Goal: Find specific page/section: Find specific page/section

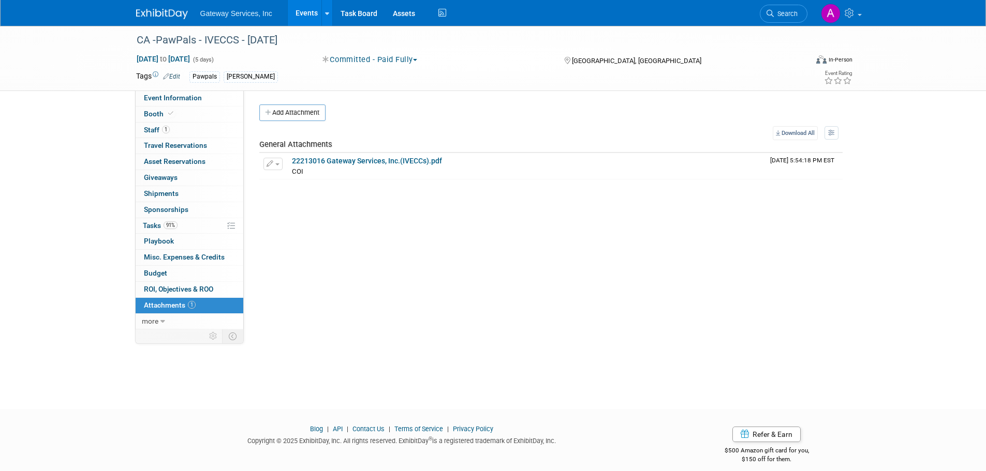
click at [160, 9] on img at bounding box center [162, 14] width 52 height 10
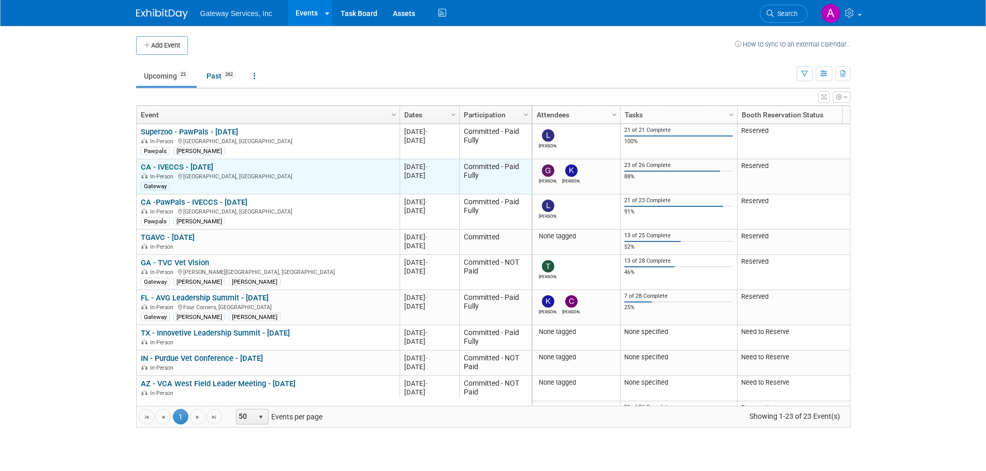
click at [188, 170] on link "CA - IVECCS - [DATE]" at bounding box center [177, 166] width 72 height 9
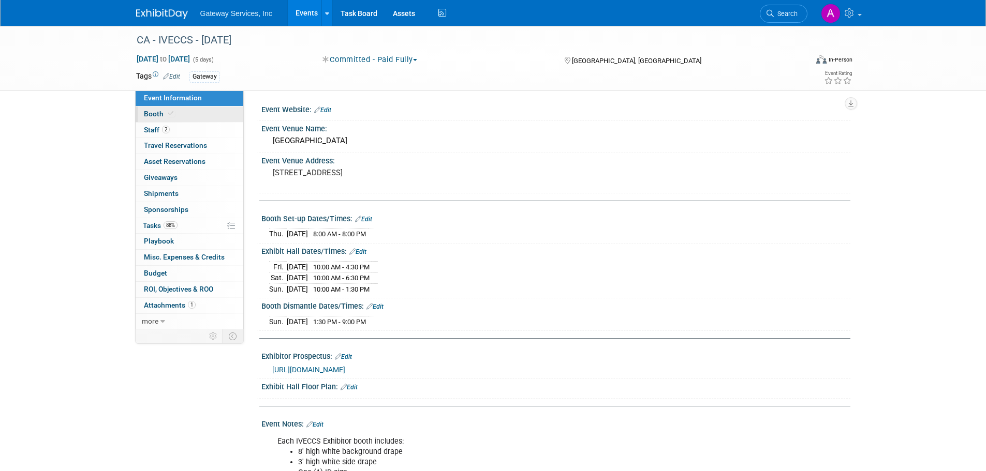
click at [189, 113] on link "Booth" at bounding box center [190, 115] width 108 height 16
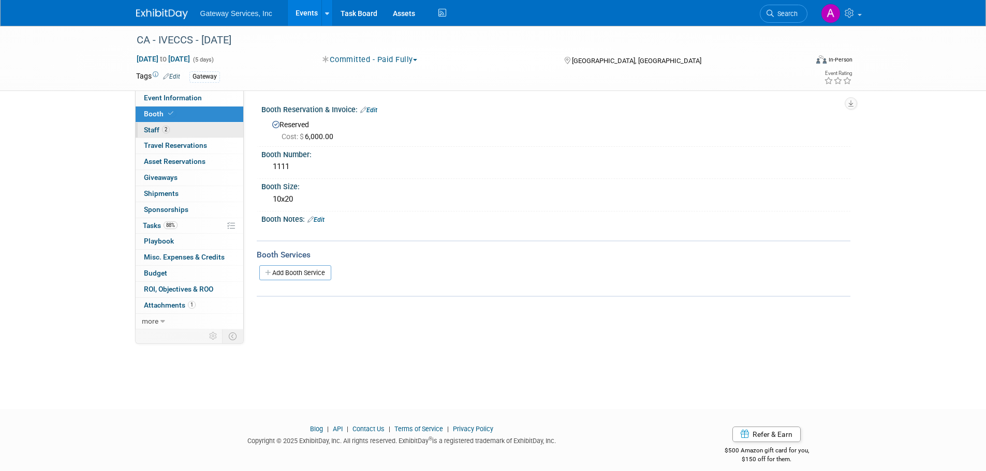
click at [200, 129] on link "2 Staff 2" at bounding box center [190, 131] width 108 height 16
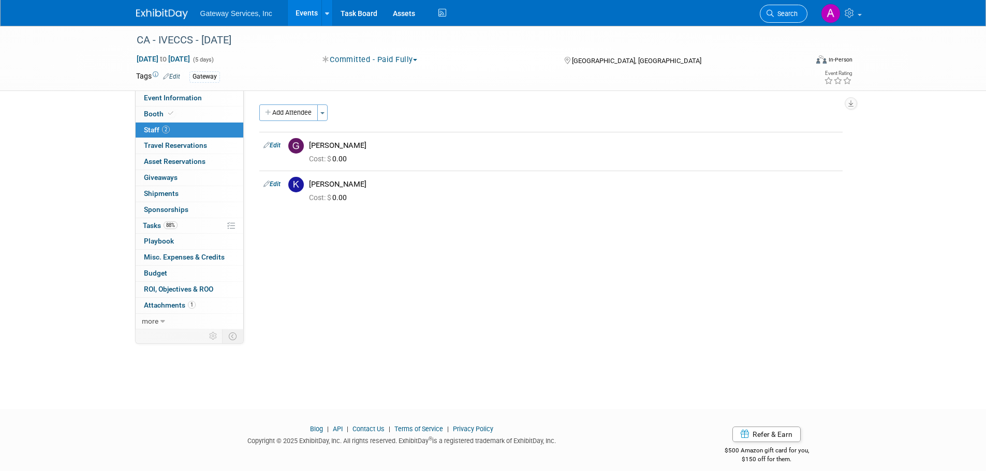
click at [797, 12] on link "Search" at bounding box center [784, 14] width 48 height 18
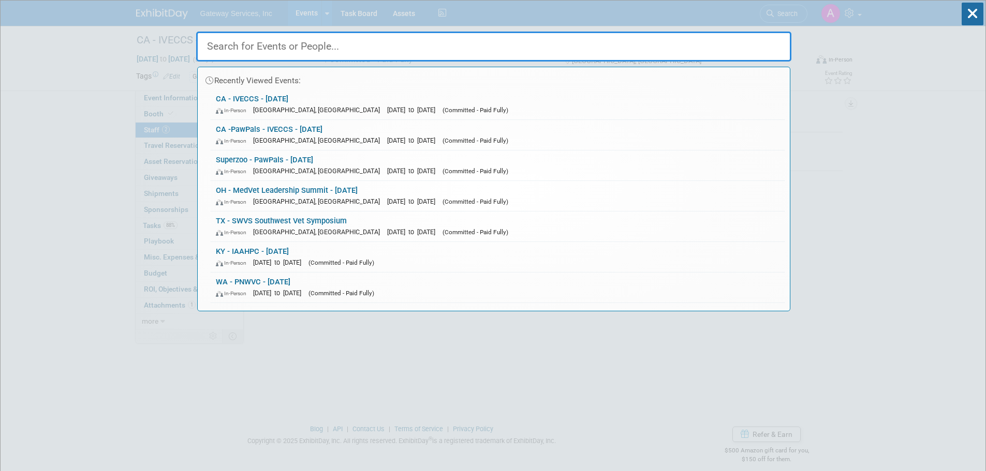
click at [623, 45] on input "text" at bounding box center [493, 47] width 595 height 30
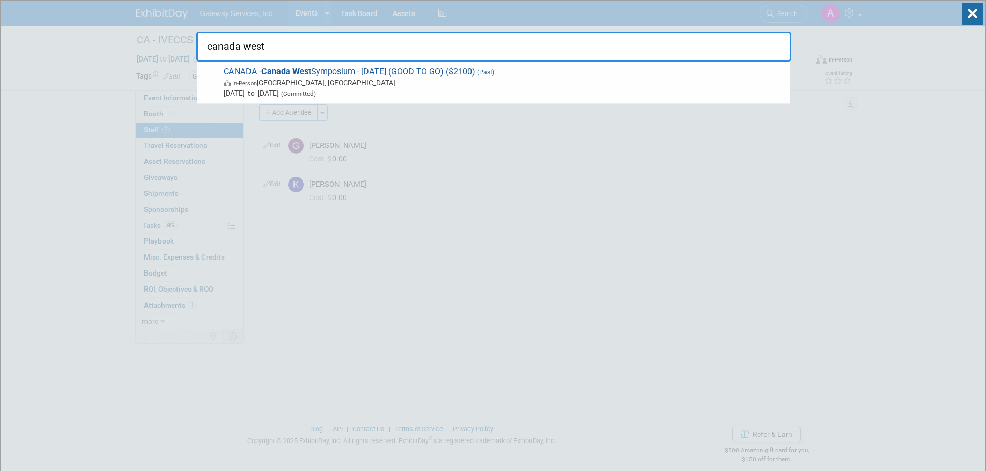
type input "canada west"
